Goal: Task Accomplishment & Management: Complete application form

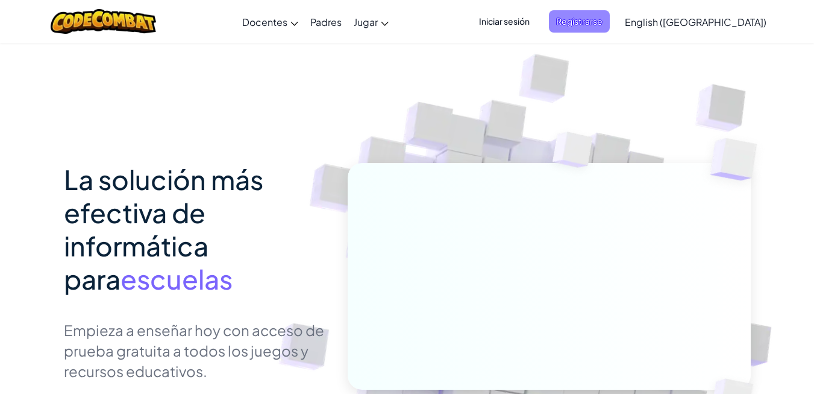
click at [592, 27] on span "Registrarse" at bounding box center [579, 21] width 61 height 22
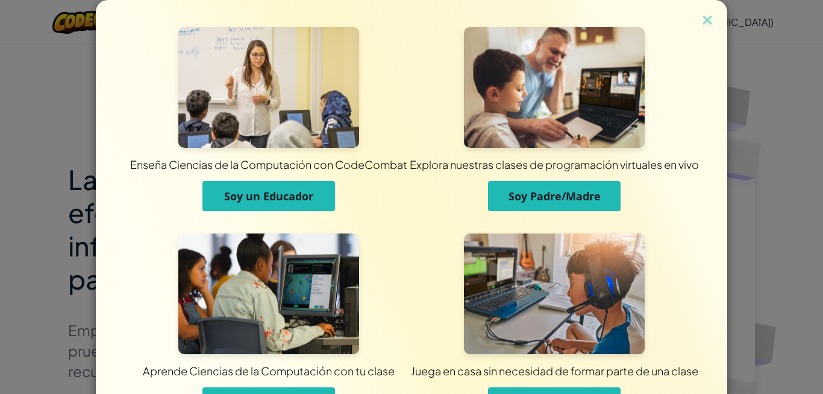
click at [282, 184] on button "Soy un Educador" at bounding box center [268, 196] width 133 height 30
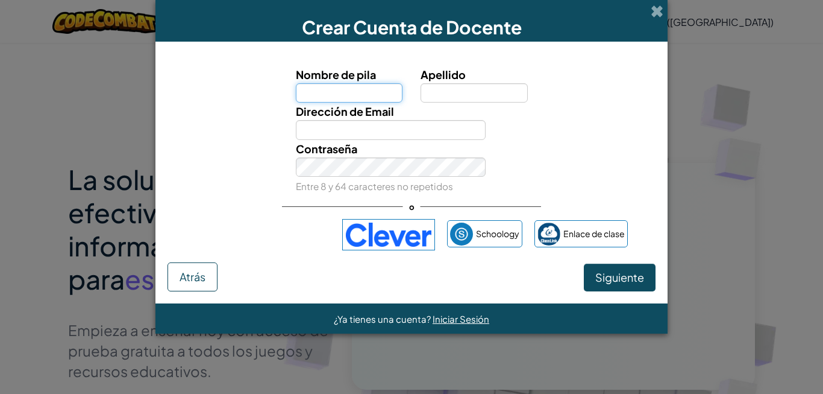
click at [368, 92] on input "Nombre de pila" at bounding box center [349, 93] width 107 height 20
type input "f"
type input "[PERSON_NAME]"
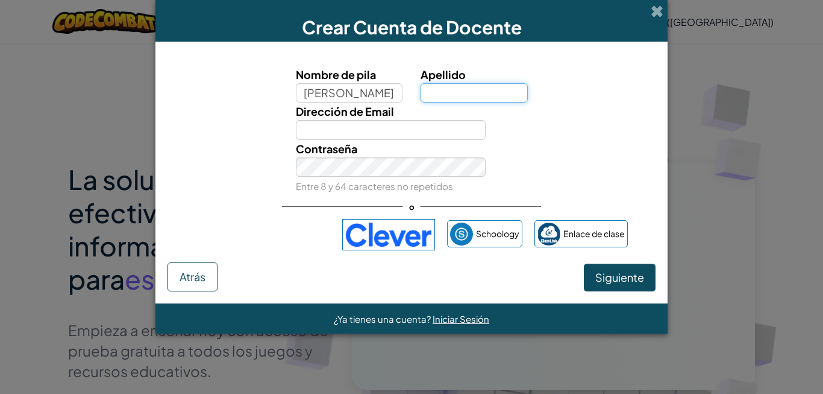
click at [438, 92] on input "Apellido" at bounding box center [474, 93] width 107 height 20
type input "[PERSON_NAME]"
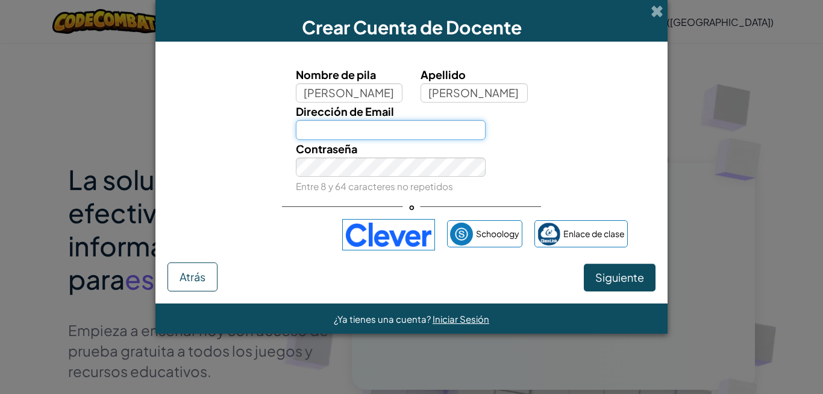
click at [358, 125] on input "Dirección de Email" at bounding box center [391, 130] width 190 height 20
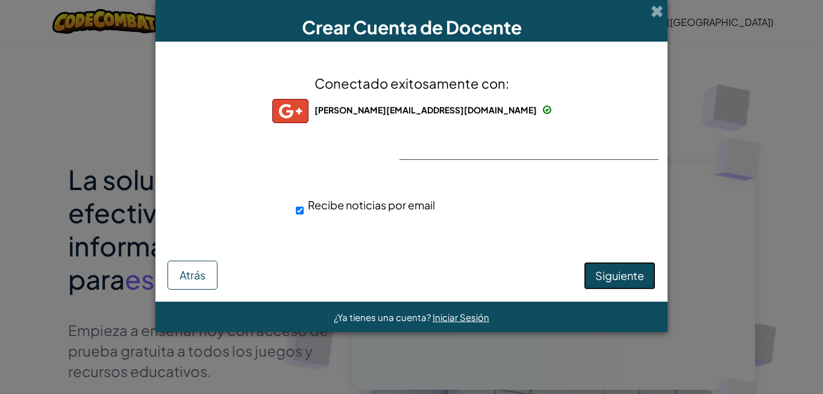
click at [615, 278] on span "Siguiente" at bounding box center [619, 275] width 49 height 14
select select "[GEOGRAPHIC_DATA]"
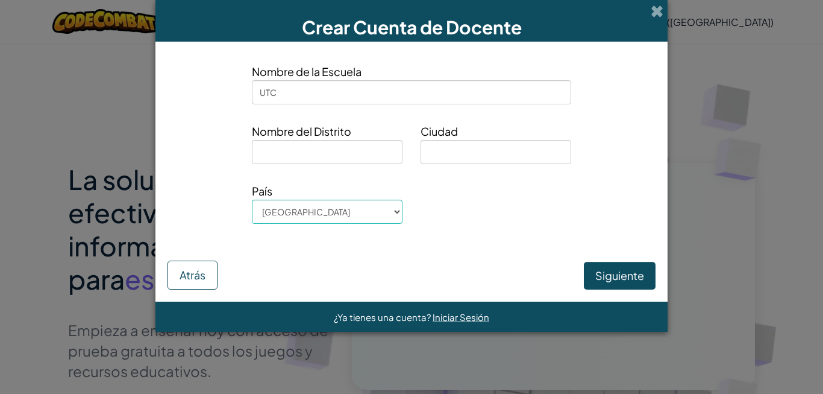
type input "UTC"
click at [337, 153] on input at bounding box center [327, 152] width 151 height 24
type input "capital"
click at [442, 153] on input at bounding box center [496, 152] width 151 height 24
type input "bogota"
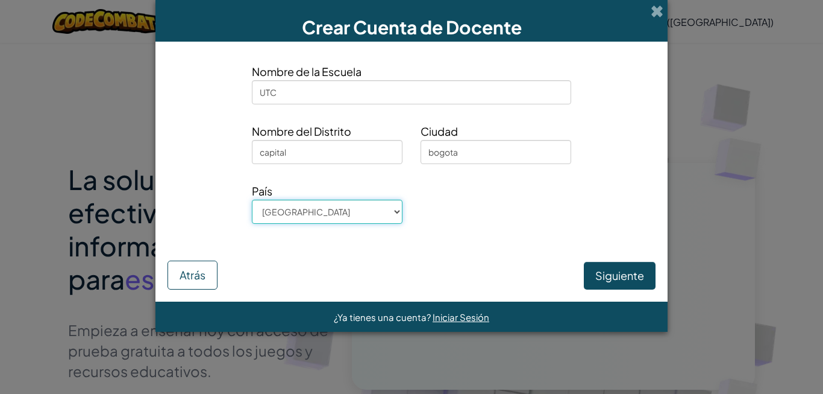
click at [402, 218] on select "[GEOGRAPHIC_DATA] [PERSON_NAME] [GEOGRAPHIC_DATA] [GEOGRAPHIC_DATA] [GEOGRAPHIC…" at bounding box center [327, 211] width 151 height 24
click at [600, 277] on button "Siguiente" at bounding box center [620, 276] width 72 height 28
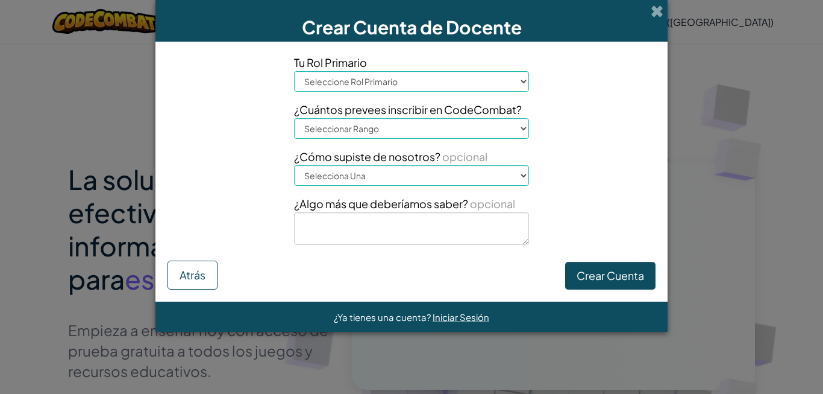
click at [527, 84] on select "Seleccione [PERSON_NAME] Director Padre Coordinador de tecnología Docente Tutor…" at bounding box center [411, 81] width 235 height 20
select select "Teacher"
click at [294, 71] on select "Seleccione [PERSON_NAME] Director Padre Coordinador de tecnología Docente Tutor…" at bounding box center [411, 81] width 235 height 20
click at [517, 127] on select "Seleccionar Rango 1-10 11-50 [PHONE_NUMBER] [PHONE_NUMBER] 1000+" at bounding box center [411, 128] width 235 height 20
select select "51-100"
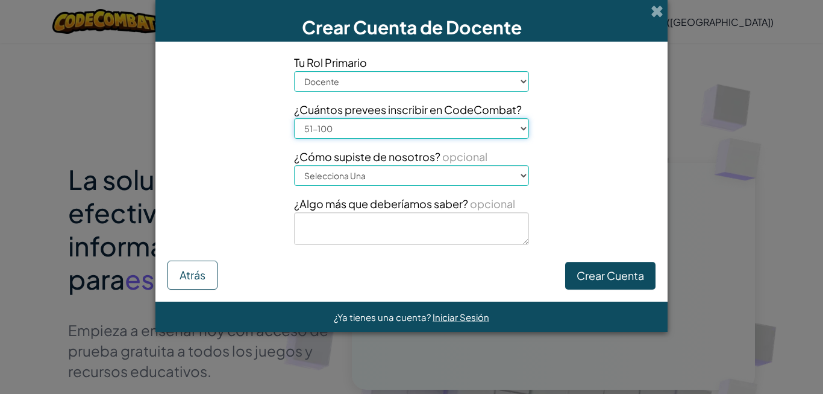
click at [294, 118] on select "Seleccionar Rango 1-10 11-50 [PHONE_NUMBER] [PHONE_NUMBER] 1000+" at bounding box center [411, 128] width 235 height 20
click at [523, 173] on select "Selecciona Una Conferencia (p. ej. ISTE) [DOMAIN_NAME][URL] del Código Un Docen…" at bounding box center [411, 175] width 235 height 20
select select "A teacher"
click at [294, 165] on select "Selecciona Una Conferencia (p. ej. ISTE) [DOMAIN_NAME][URL] del Código Un Docen…" at bounding box center [411, 175] width 235 height 20
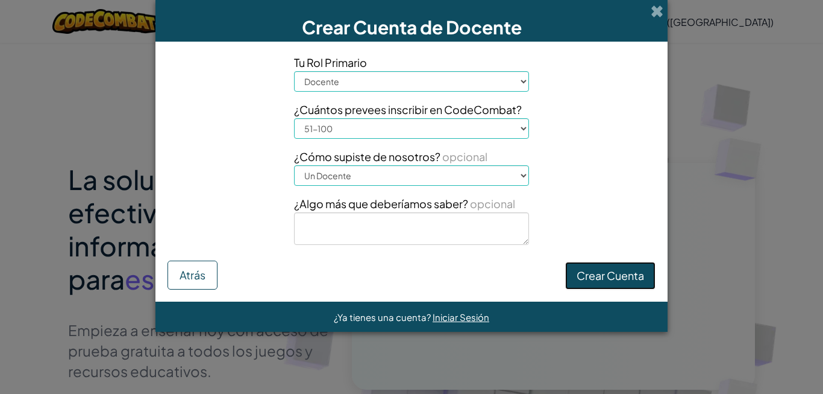
click at [582, 267] on button "Crear Cuenta" at bounding box center [610, 276] width 90 height 28
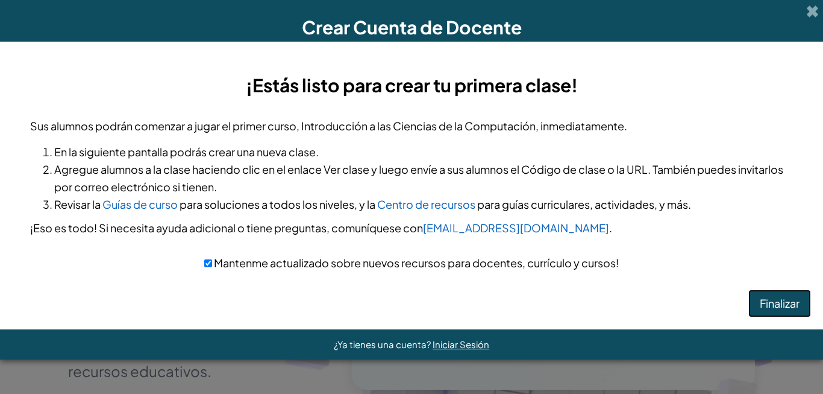
click at [771, 303] on button "Finalizar" at bounding box center [779, 303] width 63 height 28
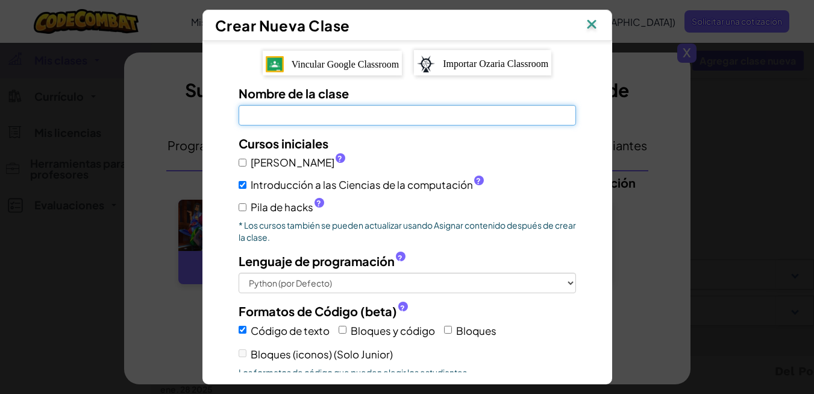
click at [411, 111] on input "Nombre de la clase El campo es obligatorio" at bounding box center [407, 115] width 337 height 20
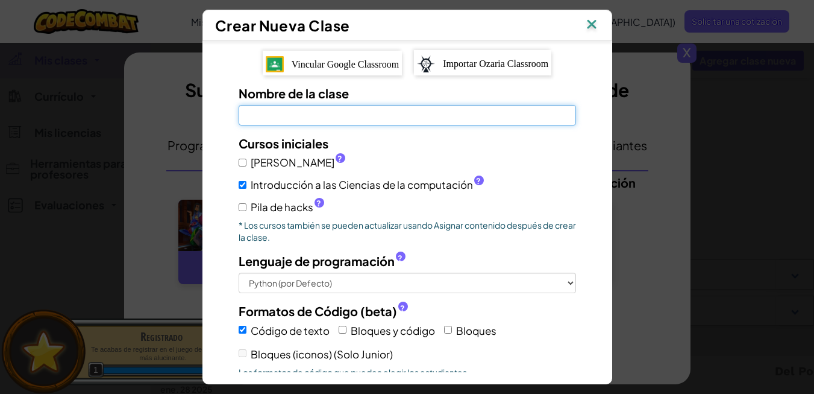
click at [411, 111] on input "Nombre de la clase El campo es obligatorio" at bounding box center [407, 115] width 337 height 20
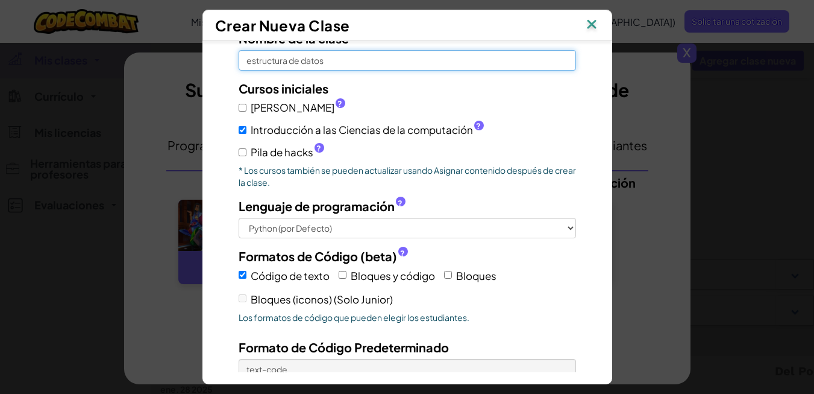
scroll to position [57, 0]
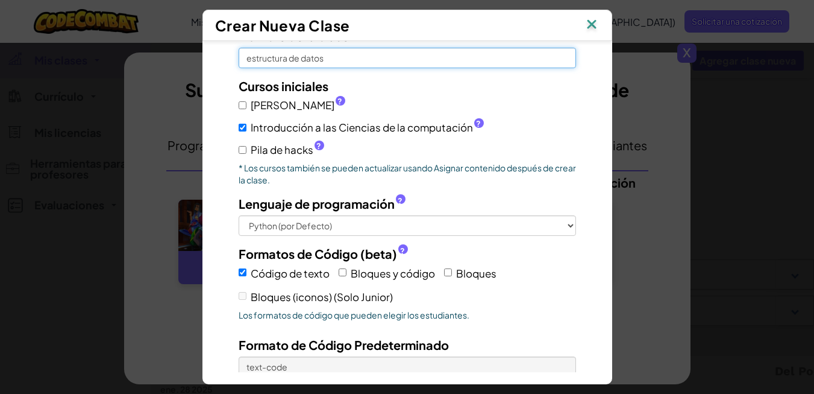
type input "estructura de datos"
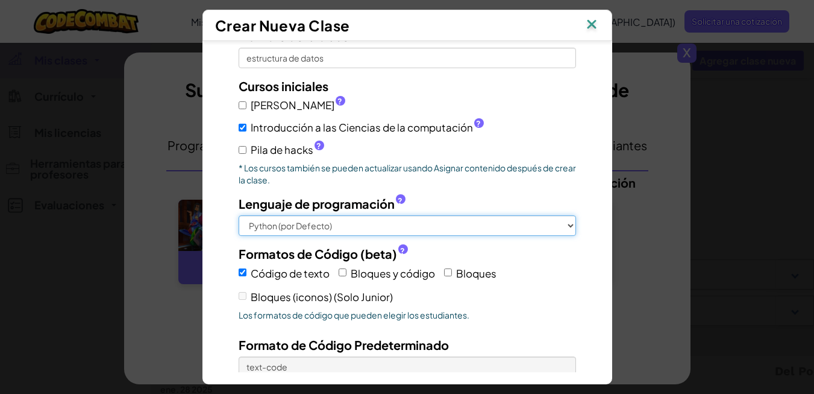
click at [570, 215] on select "Python (por Defecto) JavaScript C++ [GEOGRAPHIC_DATA] (Experimental)" at bounding box center [407, 225] width 337 height 20
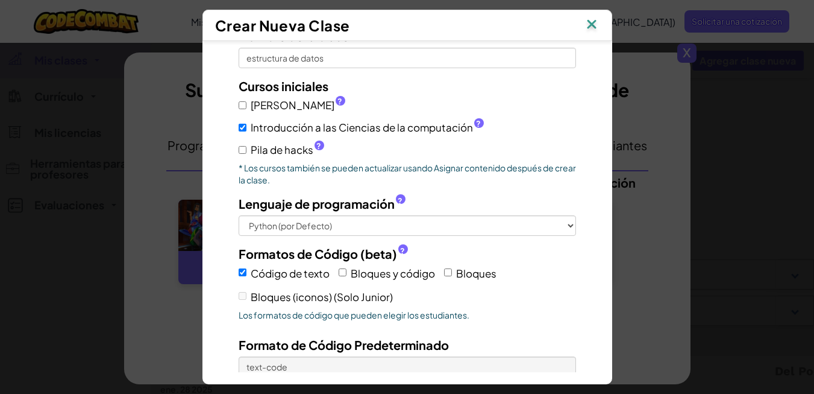
click at [343, 263] on label "Bloques y código" at bounding box center [387, 272] width 96 height 19
click at [343, 268] on input "Bloques y código" at bounding box center [343, 272] width 8 height 8
checkbox input "true"
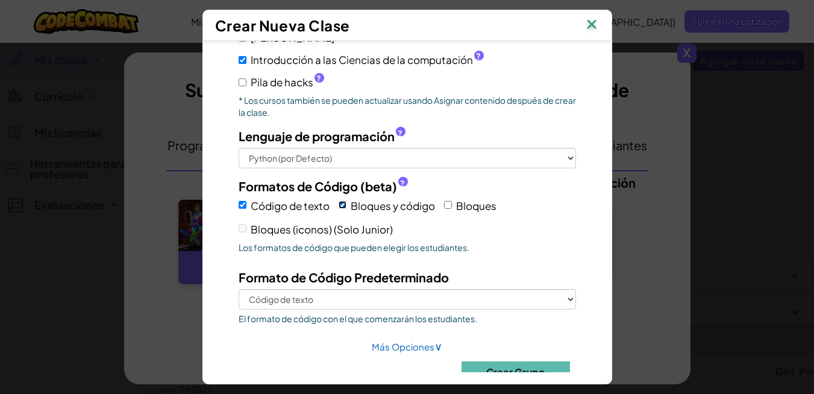
scroll to position [127, 0]
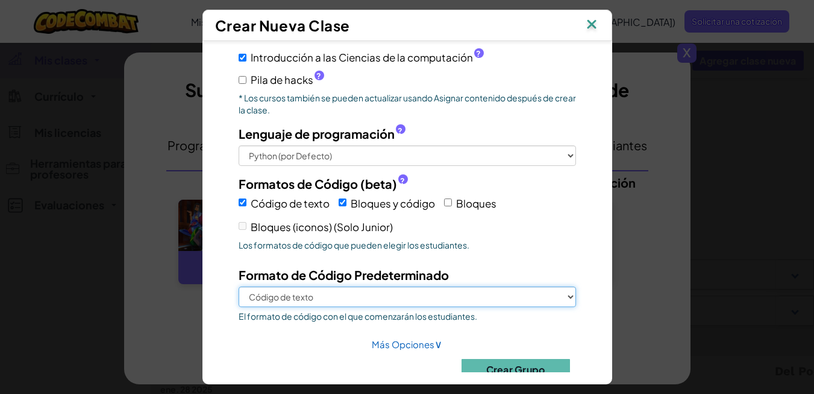
click at [565, 286] on select "Código de texto Bloques y código" at bounding box center [407, 296] width 337 height 20
select select "blocks-and-code"
click at [239, 286] on select "Código de texto Bloques y código" at bounding box center [407, 296] width 337 height 20
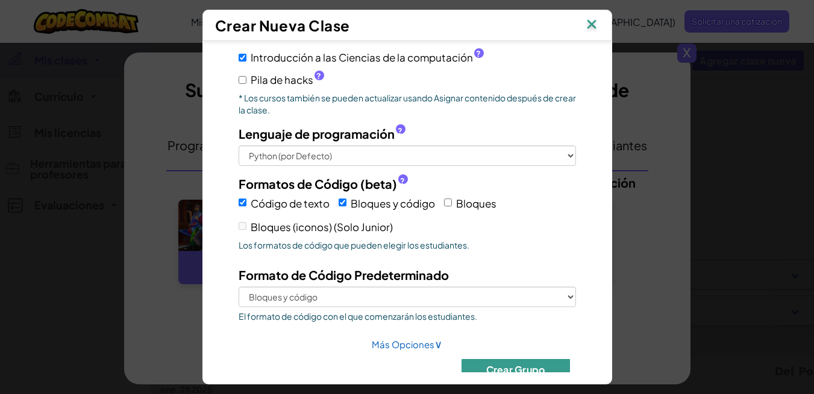
click at [532, 359] on button "Crear Grupo" at bounding box center [516, 369] width 108 height 21
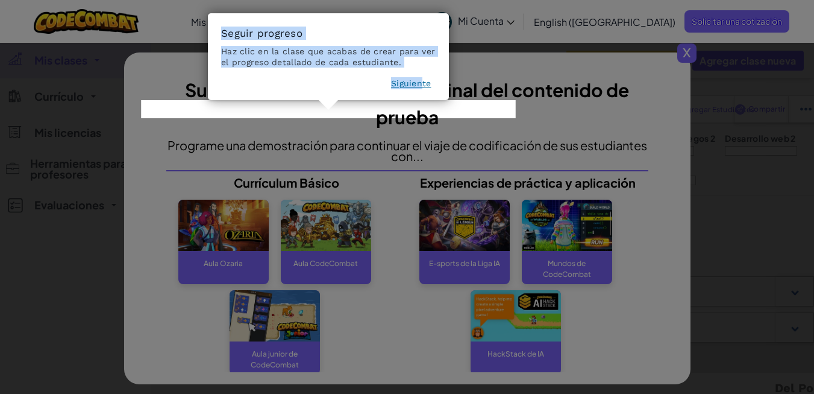
drag, startPoint x: 410, startPoint y: 139, endPoint x: 422, endPoint y: 84, distance: 56.1
click at [422, 84] on button "Siguiente" at bounding box center [411, 83] width 40 height 12
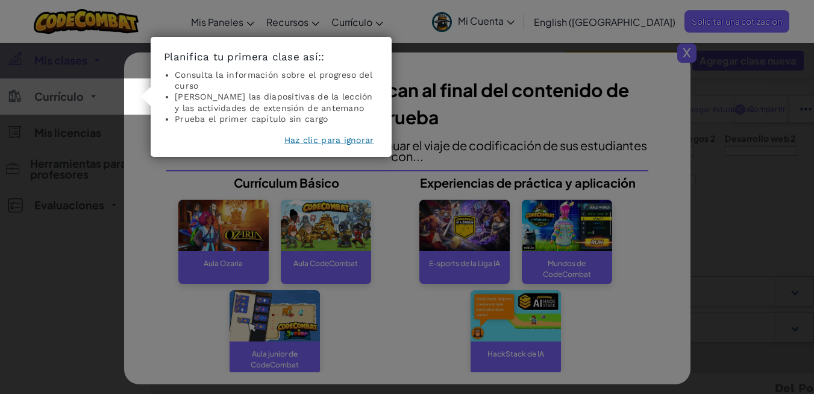
click at [309, 143] on button "Haz clic para ignorar" at bounding box center [329, 140] width 90 height 12
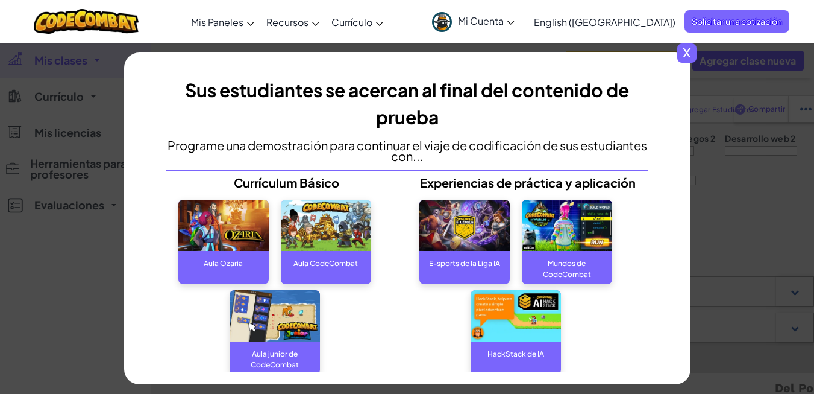
click at [191, 250] on img at bounding box center [223, 224] width 90 height 51
click at [205, 258] on div "Aula Ozaria" at bounding box center [223, 263] width 90 height 24
click at [222, 227] on img at bounding box center [223, 224] width 90 height 51
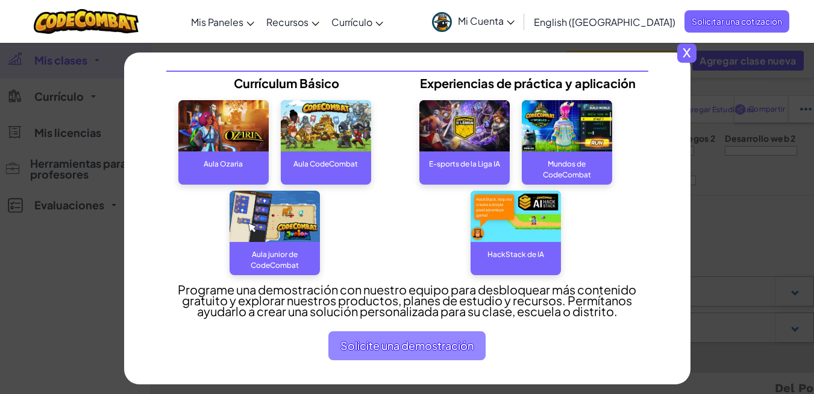
click at [365, 340] on span "Solicite una demostración" at bounding box center [406, 345] width 157 height 29
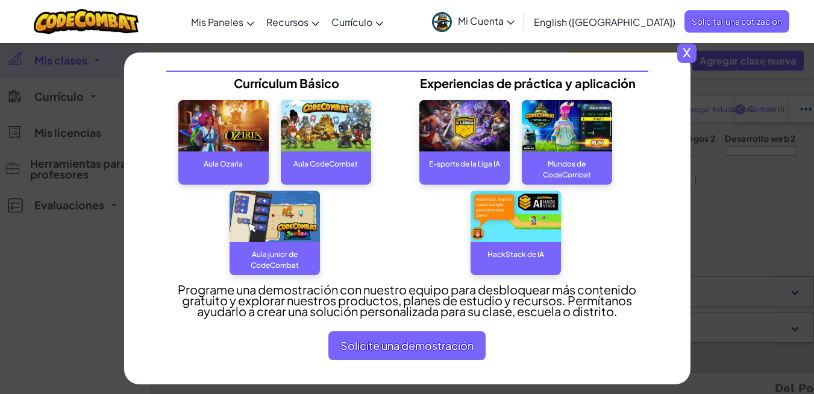
click at [694, 50] on span "x" at bounding box center [686, 52] width 19 height 19
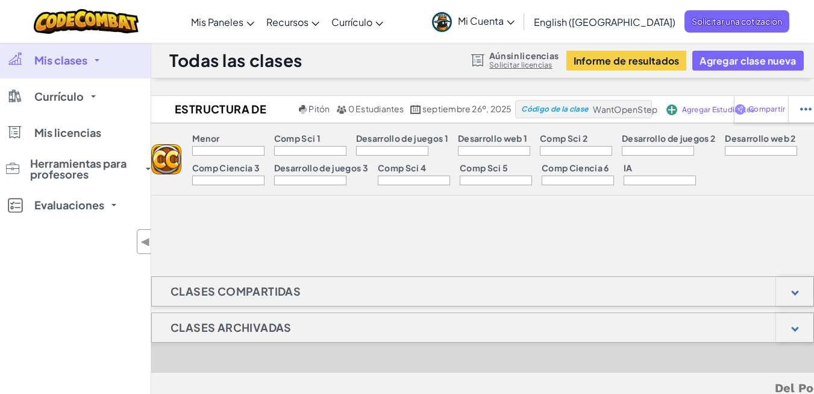
click at [249, 150] on div at bounding box center [228, 151] width 72 height 10
click at [213, 138] on p "Menor" at bounding box center [206, 138] width 28 height 10
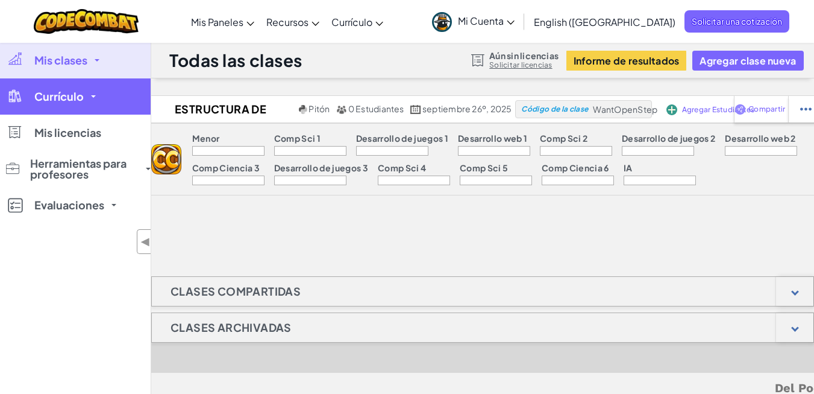
click at [60, 88] on link "Currículo" at bounding box center [75, 96] width 151 height 36
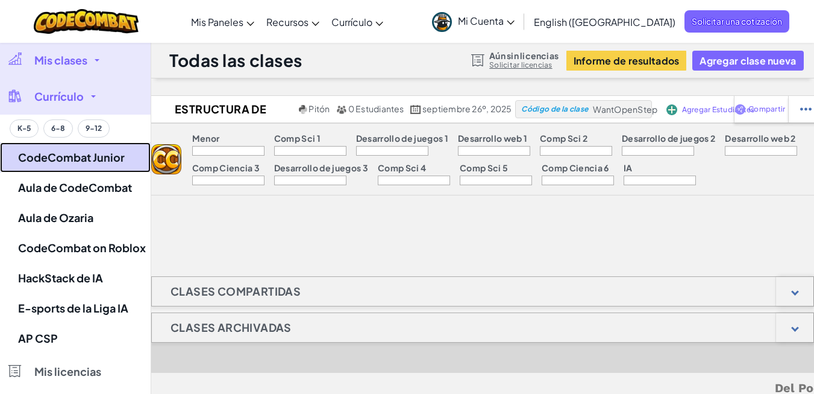
click at [64, 150] on link "CodeCombat Junior" at bounding box center [75, 157] width 151 height 30
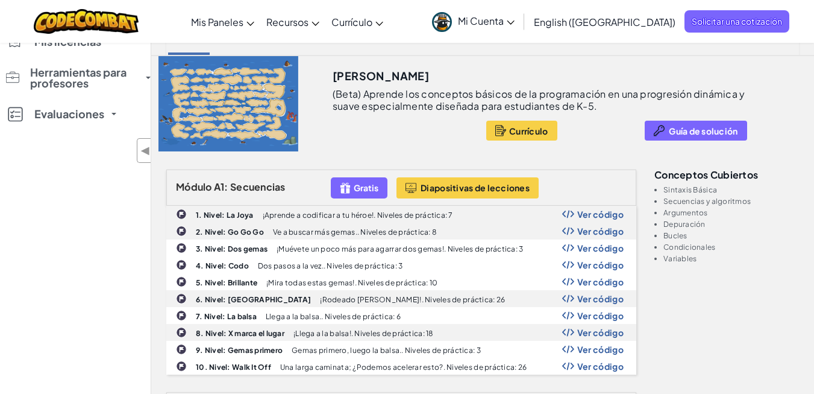
scroll to position [92, 0]
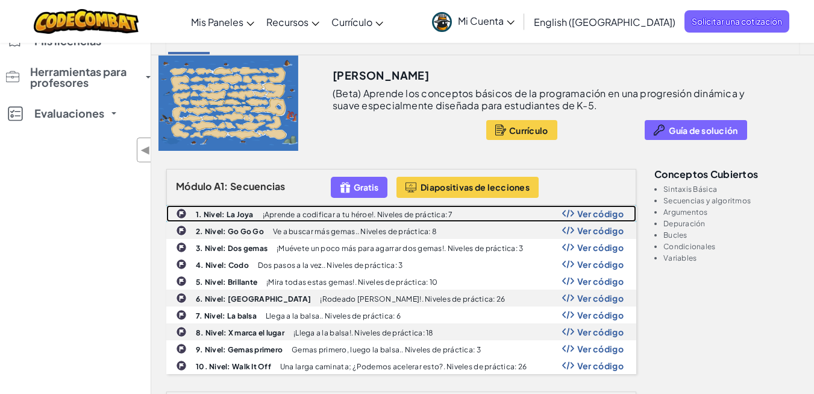
click at [273, 216] on p "¡Aprende a codificar a tu héroe!. Niveles de práctica: 7" at bounding box center [358, 214] width 190 height 8
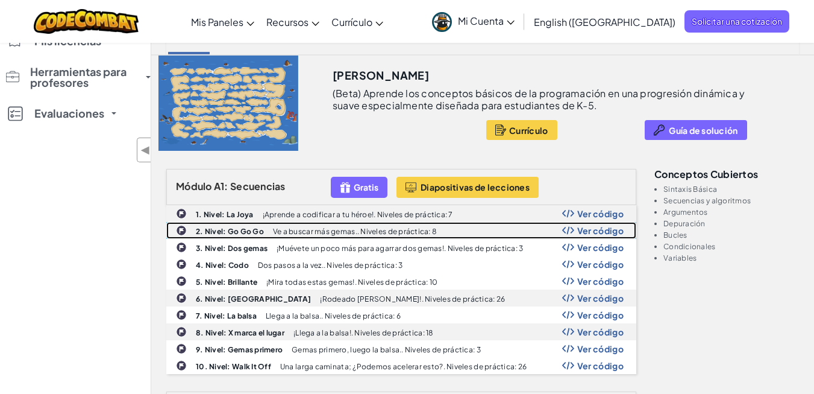
click at [233, 231] on b "2. Nivel: Go Go Go" at bounding box center [230, 231] width 68 height 9
